Goal: Entertainment & Leisure: Consume media (video, audio)

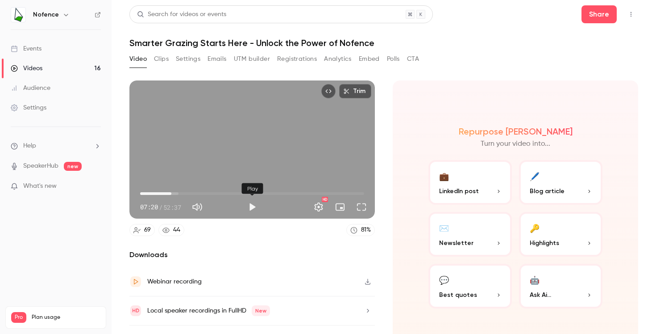
click at [251, 211] on button "Play" at bounding box center [252, 207] width 18 height 18
click at [285, 160] on div "Trim 07:22 07:22 / 52:37 HD" at bounding box center [252, 149] width 246 height 138
drag, startPoint x: 175, startPoint y: 194, endPoint x: 197, endPoint y: 192, distance: 21.5
click at [196, 192] on span "12:47" at bounding box center [194, 193] width 3 height 3
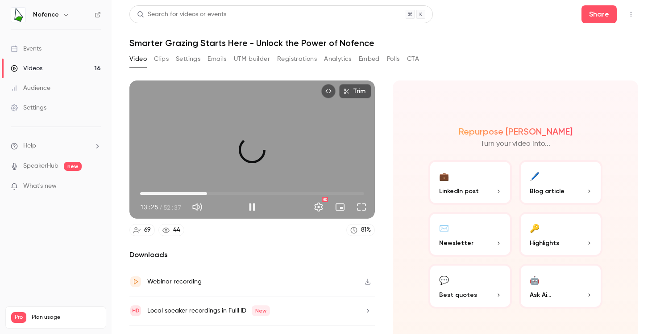
drag, startPoint x: 197, startPoint y: 192, endPoint x: 207, endPoint y: 192, distance: 10.3
click at [207, 192] on span "15:43" at bounding box center [207, 193] width 3 height 3
drag, startPoint x: 207, startPoint y: 192, endPoint x: 215, endPoint y: 192, distance: 7.6
click at [213, 192] on span "16:40" at bounding box center [211, 193] width 3 height 3
drag, startPoint x: 215, startPoint y: 192, endPoint x: 221, endPoint y: 193, distance: 6.3
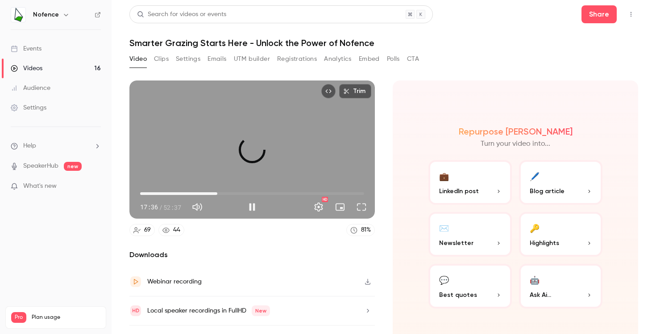
click at [219, 193] on span "18:08" at bounding box center [217, 193] width 3 height 3
drag, startPoint x: 221, startPoint y: 193, endPoint x: 231, endPoint y: 194, distance: 10.3
click at [231, 194] on span "21:16" at bounding box center [231, 193] width 3 height 3
drag, startPoint x: 231, startPoint y: 194, endPoint x: 239, endPoint y: 193, distance: 8.0
click at [239, 193] on span "23:16" at bounding box center [239, 193] width 3 height 3
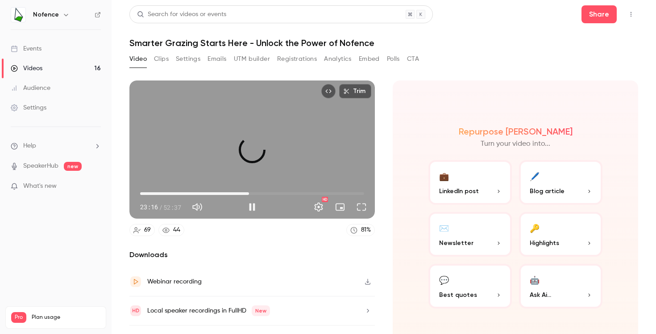
drag, startPoint x: 239, startPoint y: 193, endPoint x: 250, endPoint y: 193, distance: 11.2
click at [250, 193] on span "25:34" at bounding box center [249, 193] width 3 height 3
drag, startPoint x: 250, startPoint y: 193, endPoint x: 241, endPoint y: 193, distance: 9.8
click at [242, 193] on span "24:06" at bounding box center [243, 193] width 3 height 3
click at [258, 202] on button "Pause" at bounding box center [252, 207] width 18 height 18
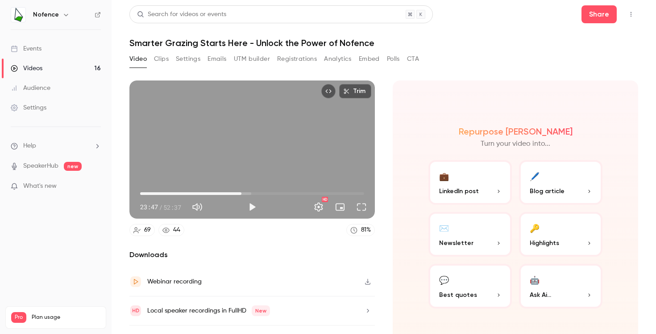
type input "******"
